Goal: Transaction & Acquisition: Obtain resource

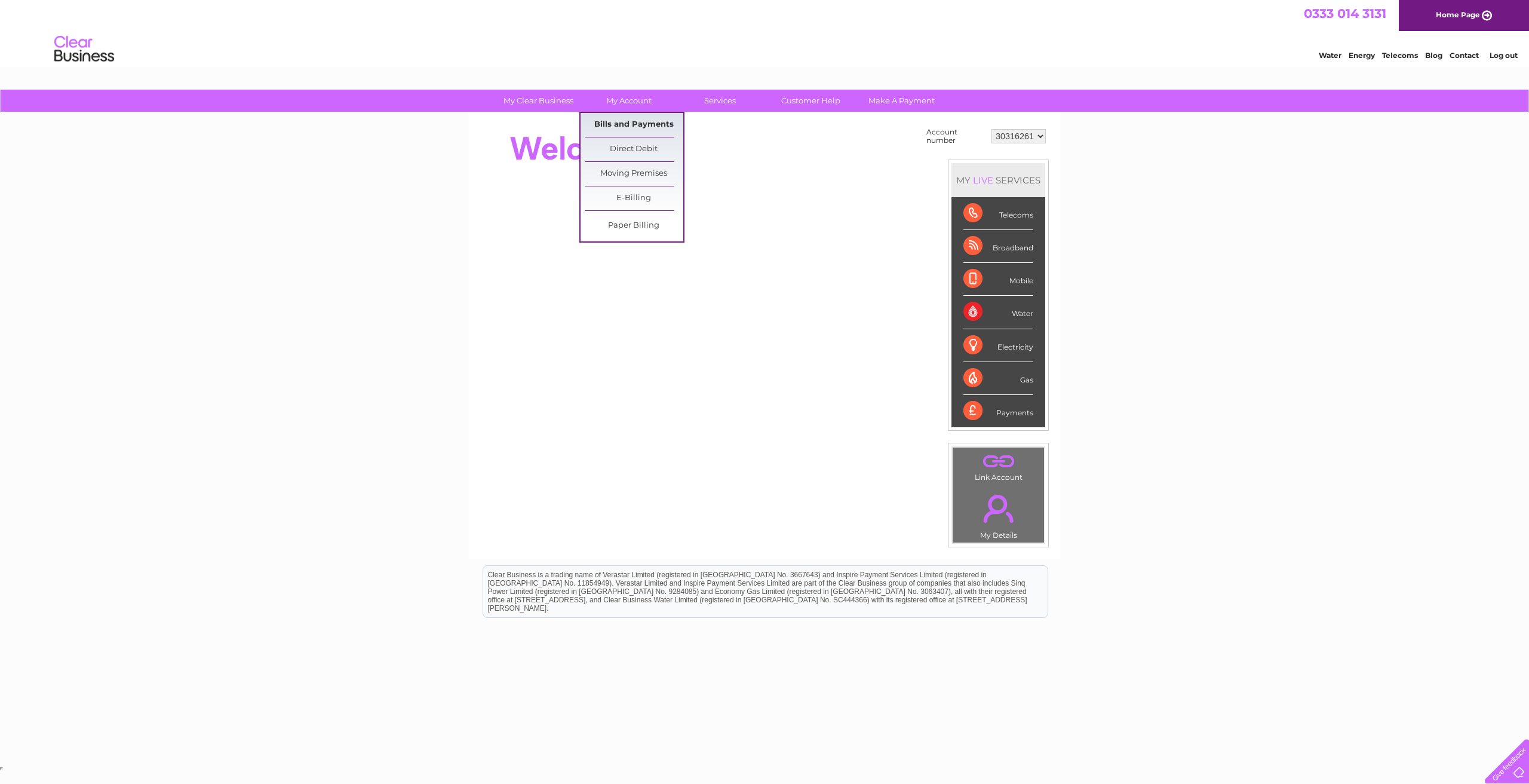
click at [622, 123] on link "Bills and Payments" at bounding box center [634, 125] width 99 height 24
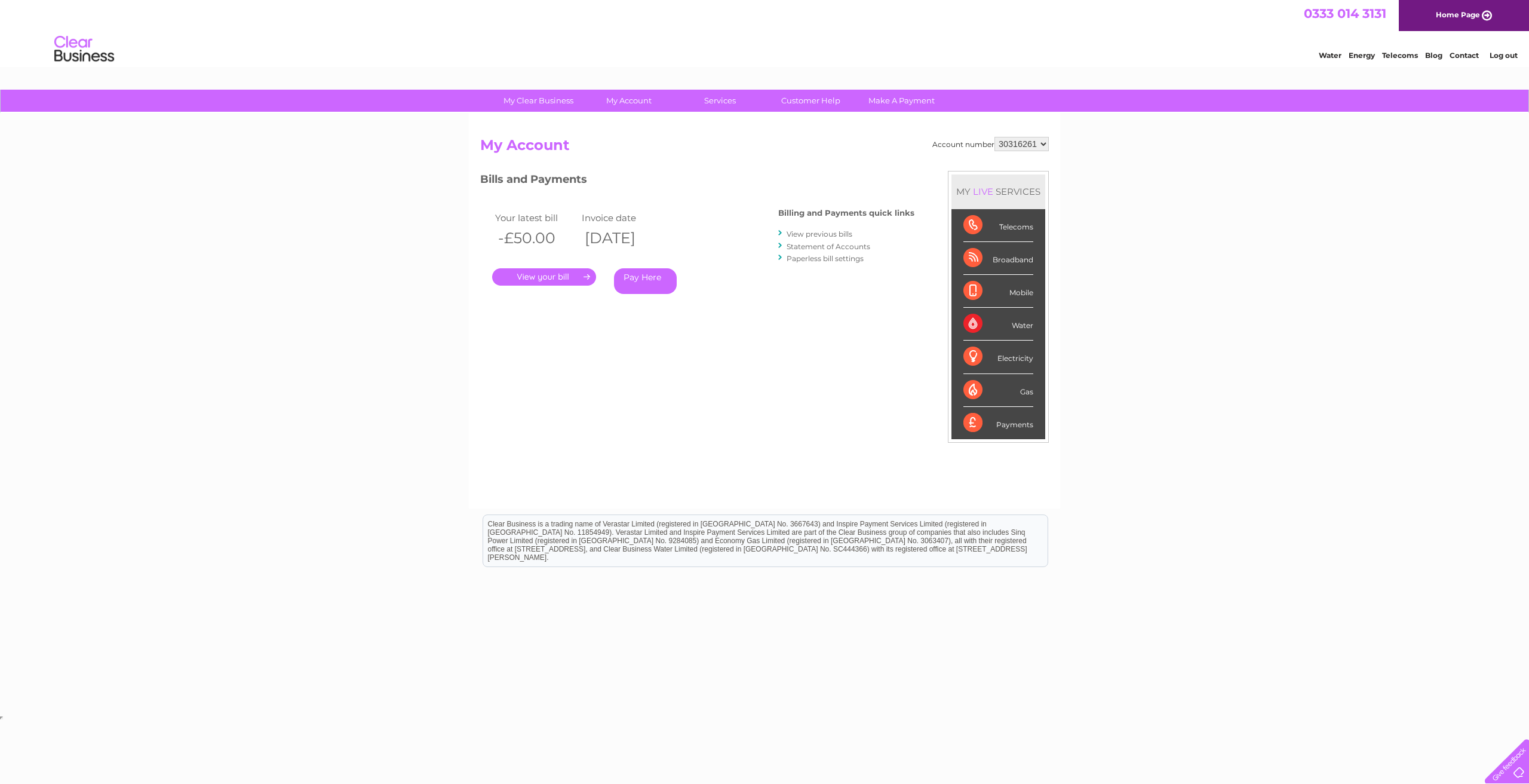
click at [564, 274] on link "." at bounding box center [544, 277] width 104 height 18
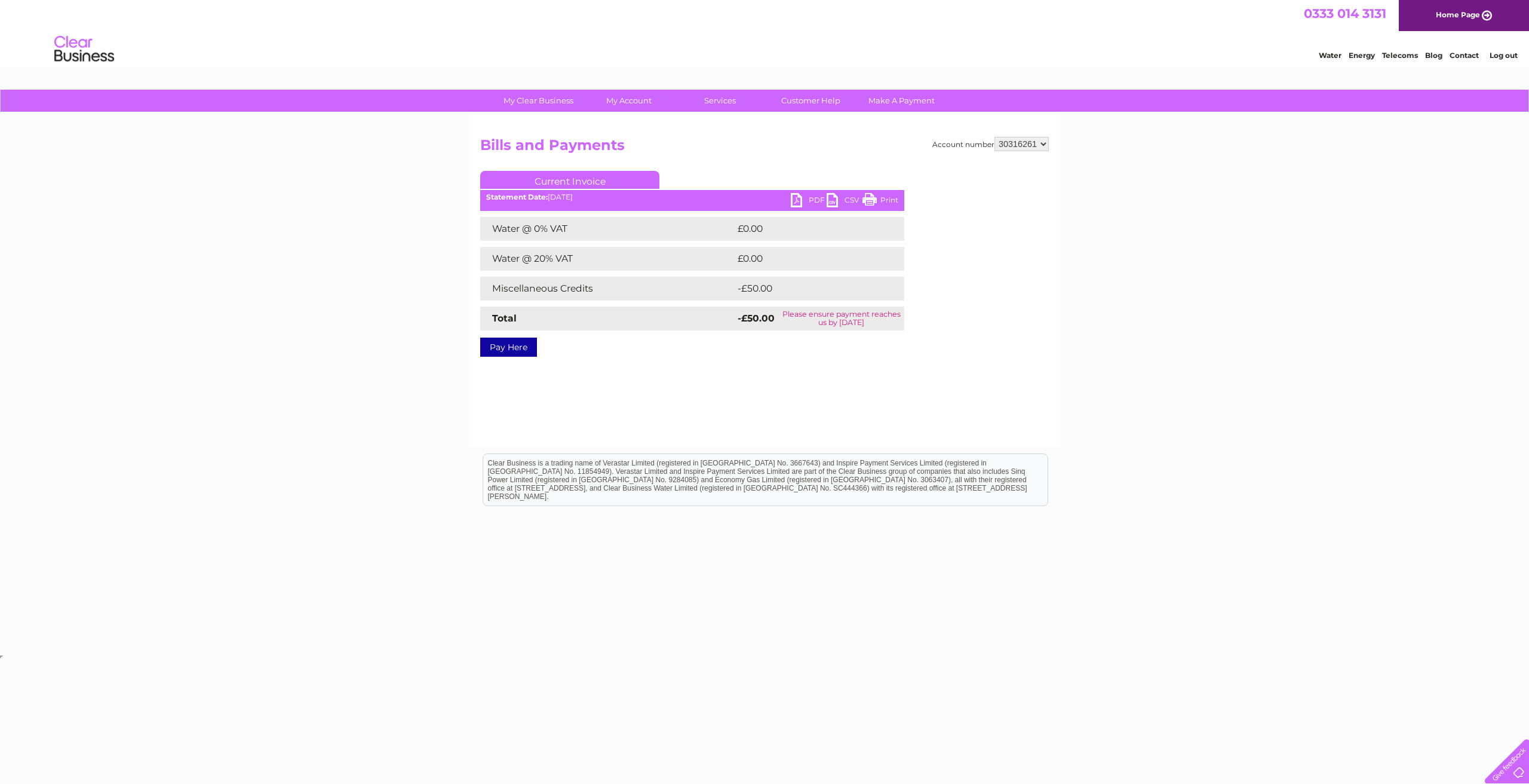
select select "30321712"
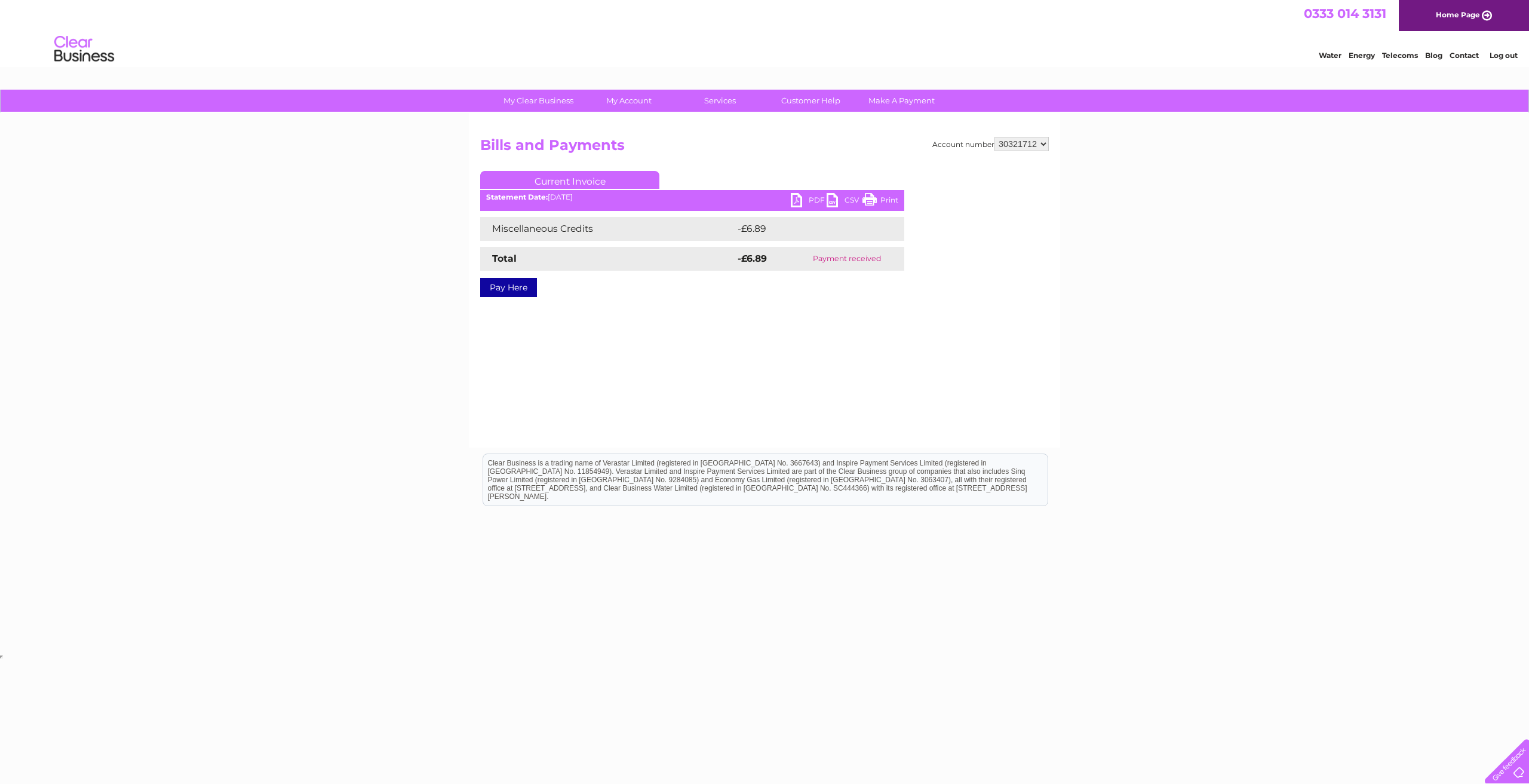
click at [811, 200] on link "PDF" at bounding box center [808, 201] width 36 height 18
select select "30316261"
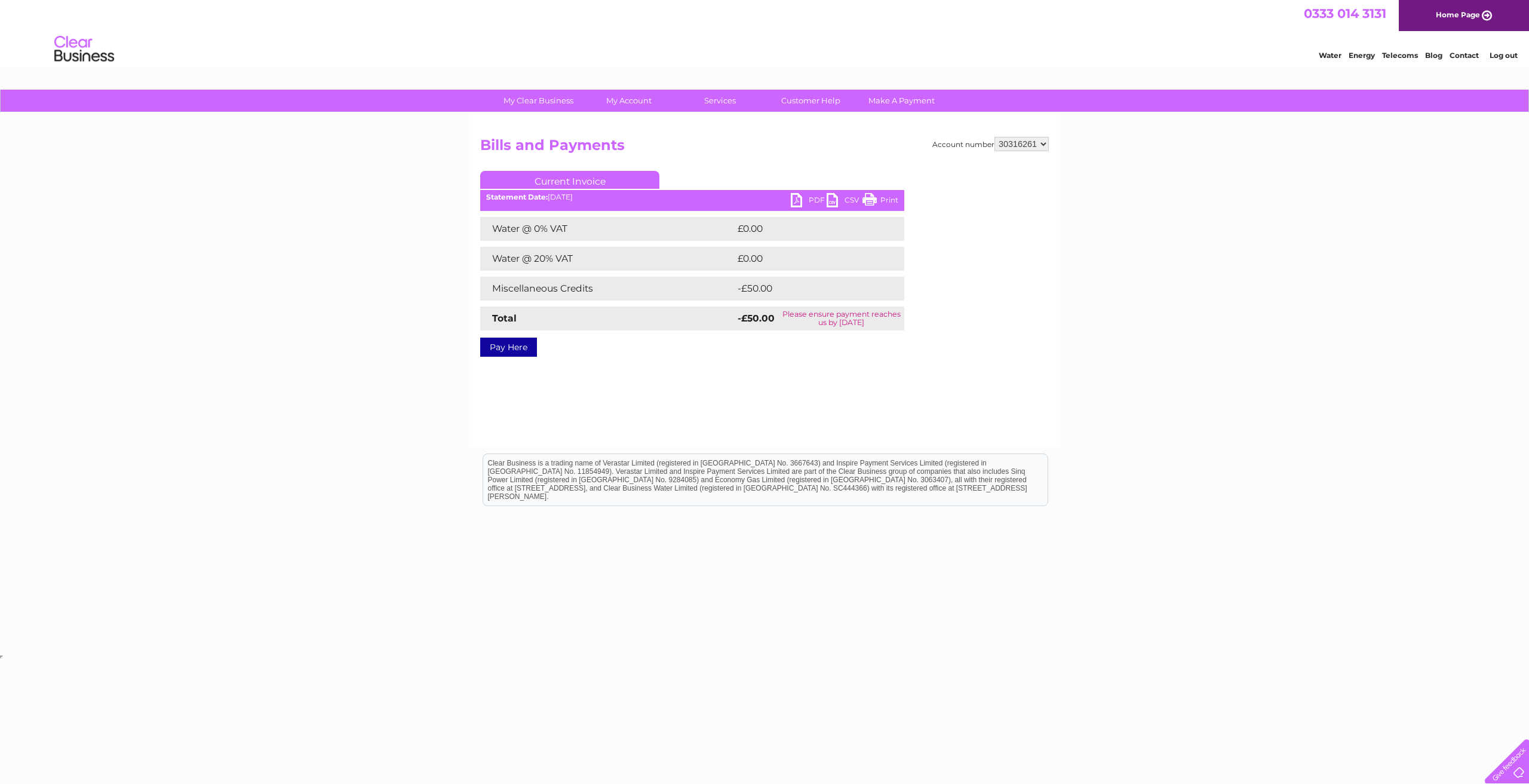
click at [812, 200] on link "PDF" at bounding box center [808, 201] width 36 height 18
click at [1194, 522] on html "Clear Business is a trading name of Verastar Limited (registered in [GEOGRAPHIC…" at bounding box center [764, 485] width 1529 height 76
click at [608, 524] on html "Clear Business is a trading name of Verastar Limited (registered in [GEOGRAPHIC…" at bounding box center [764, 485] width 1529 height 76
click at [1466, 55] on link "Contact" at bounding box center [1464, 55] width 29 height 9
click at [1182, 267] on div "My Clear Business Login Details My Details My Preferences Link Account My Accou…" at bounding box center [764, 371] width 1529 height 562
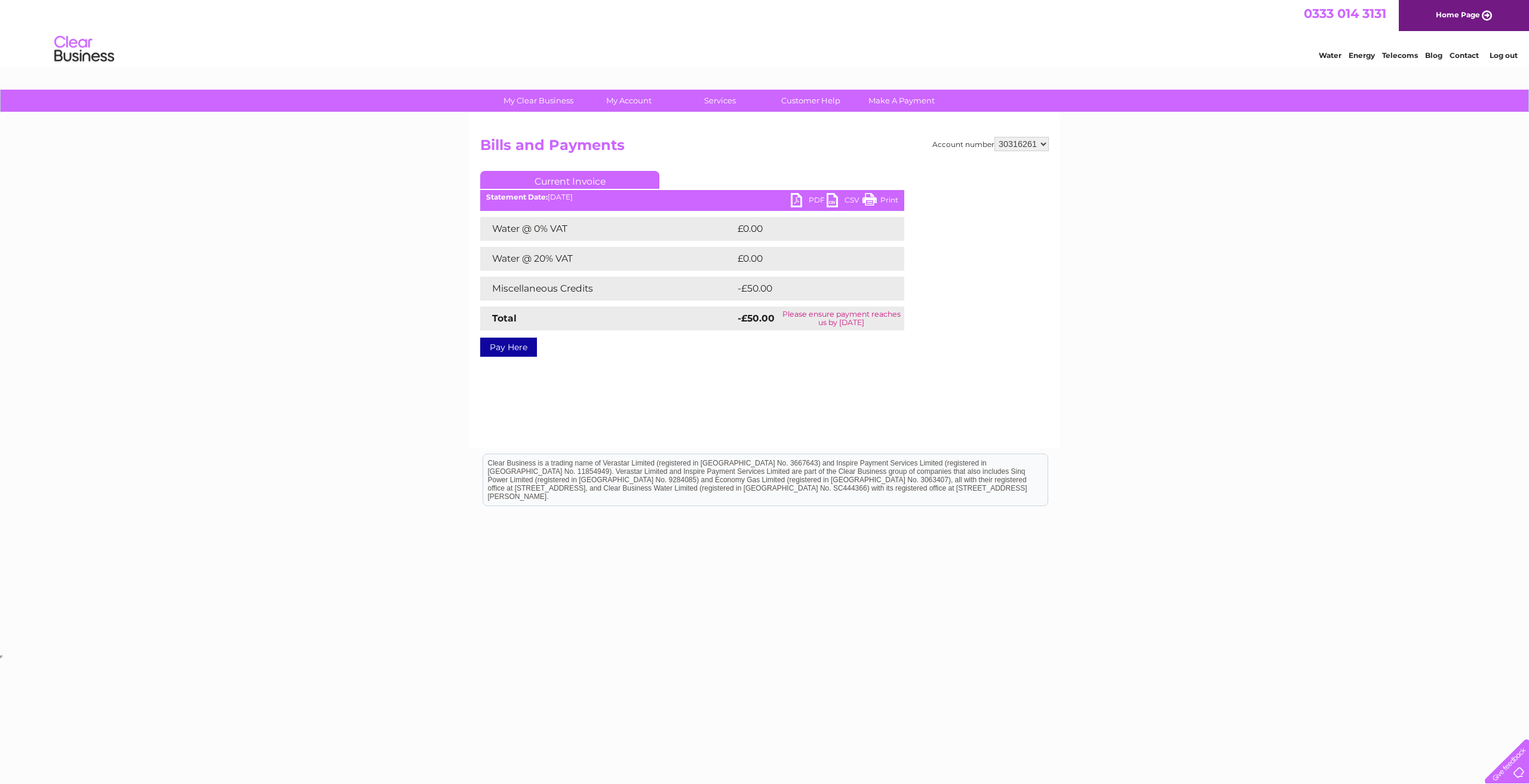
click at [1174, 363] on div "My Clear Business Login Details My Details My Preferences Link Account My Accou…" at bounding box center [764, 371] width 1529 height 562
click at [1139, 351] on div "My Clear Business Login Details My Details My Preferences Link Account My Accou…" at bounding box center [764, 371] width 1529 height 562
